Goal: Transaction & Acquisition: Book appointment/travel/reservation

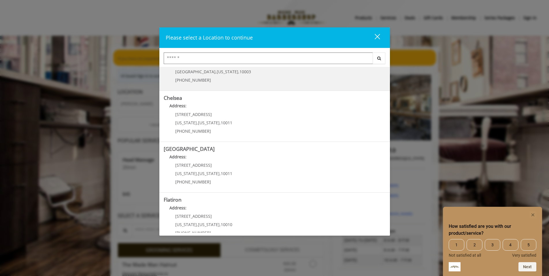
scroll to position [29, 0]
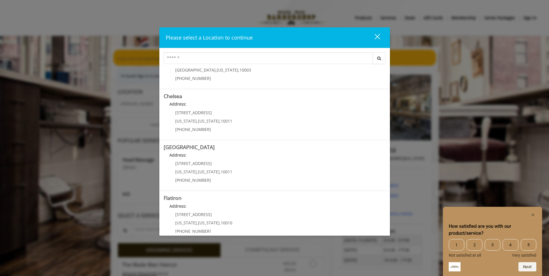
click at [527, 241] on span "5" at bounding box center [529, 245] width 16 height 12
click at [525, 265] on button "Next" at bounding box center [528, 266] width 18 height 9
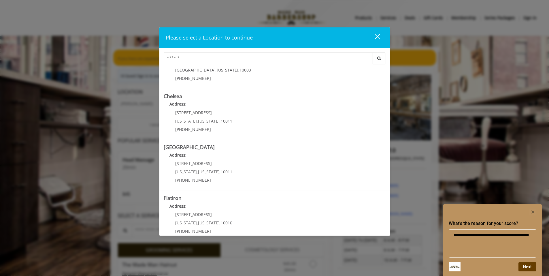
type textarea "**********"
click at [527, 266] on button "Next" at bounding box center [528, 266] width 18 height 9
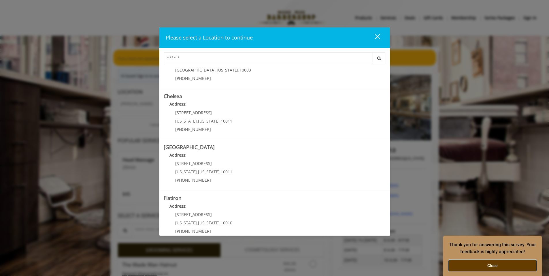
click at [500, 263] on button "Close" at bounding box center [493, 266] width 88 height 12
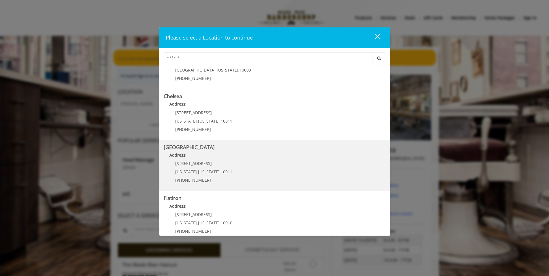
click at [215, 160] on Street "Address:" at bounding box center [275, 156] width 222 height 9
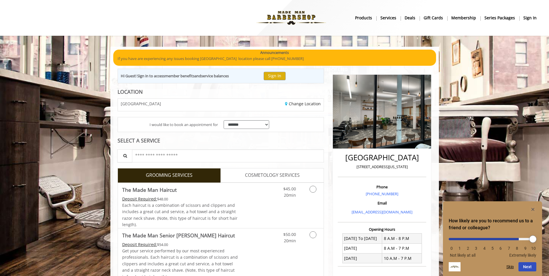
drag, startPoint x: 451, startPoint y: 237, endPoint x: 516, endPoint y: 243, distance: 64.5
type input "*"
click at [516, 240] on input "range" at bounding box center [493, 239] width 88 height 2
click at [521, 265] on button "Next" at bounding box center [528, 266] width 18 height 9
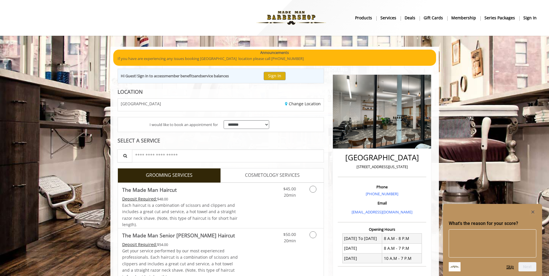
click at [512, 267] on button "Skip" at bounding box center [510, 266] width 7 height 5
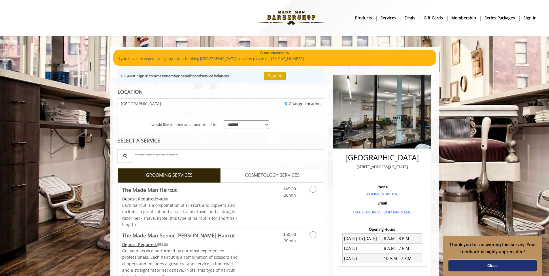
click at [491, 265] on button "Close" at bounding box center [493, 266] width 88 height 12
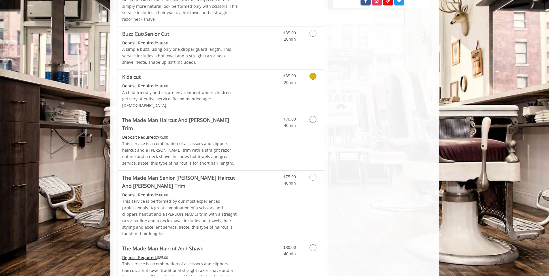
scroll to position [404, 0]
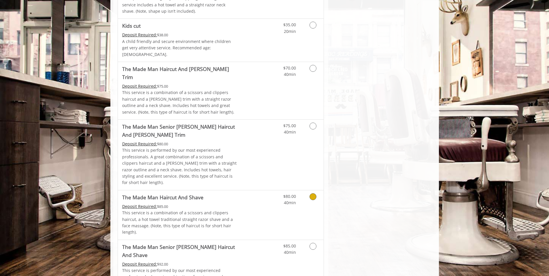
click at [315, 193] on icon "Grooming services" at bounding box center [313, 196] width 7 height 7
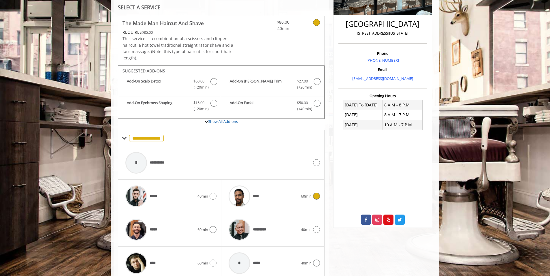
scroll to position [151, 0]
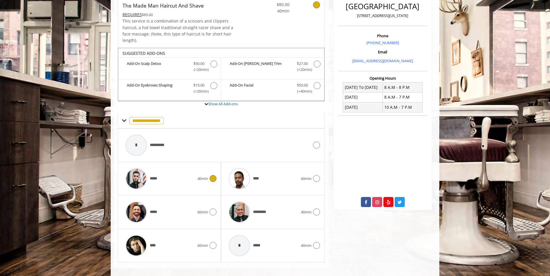
click at [214, 175] on icon at bounding box center [213, 178] width 7 height 7
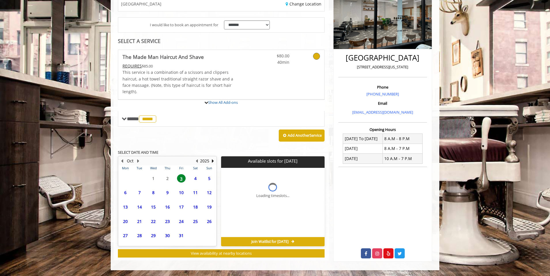
scroll to position [145, 0]
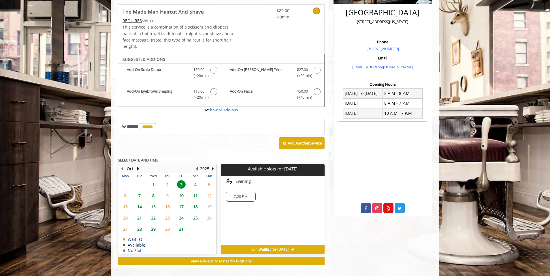
click at [196, 180] on span "4" at bounding box center [195, 184] width 9 height 8
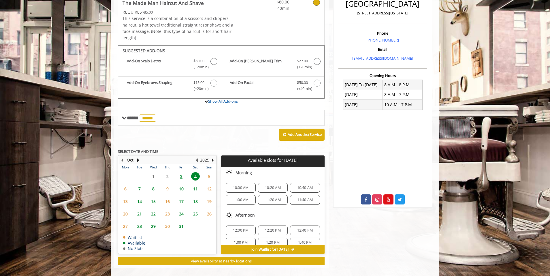
scroll to position [0, 0]
